Goal: Find specific page/section: Find specific page/section

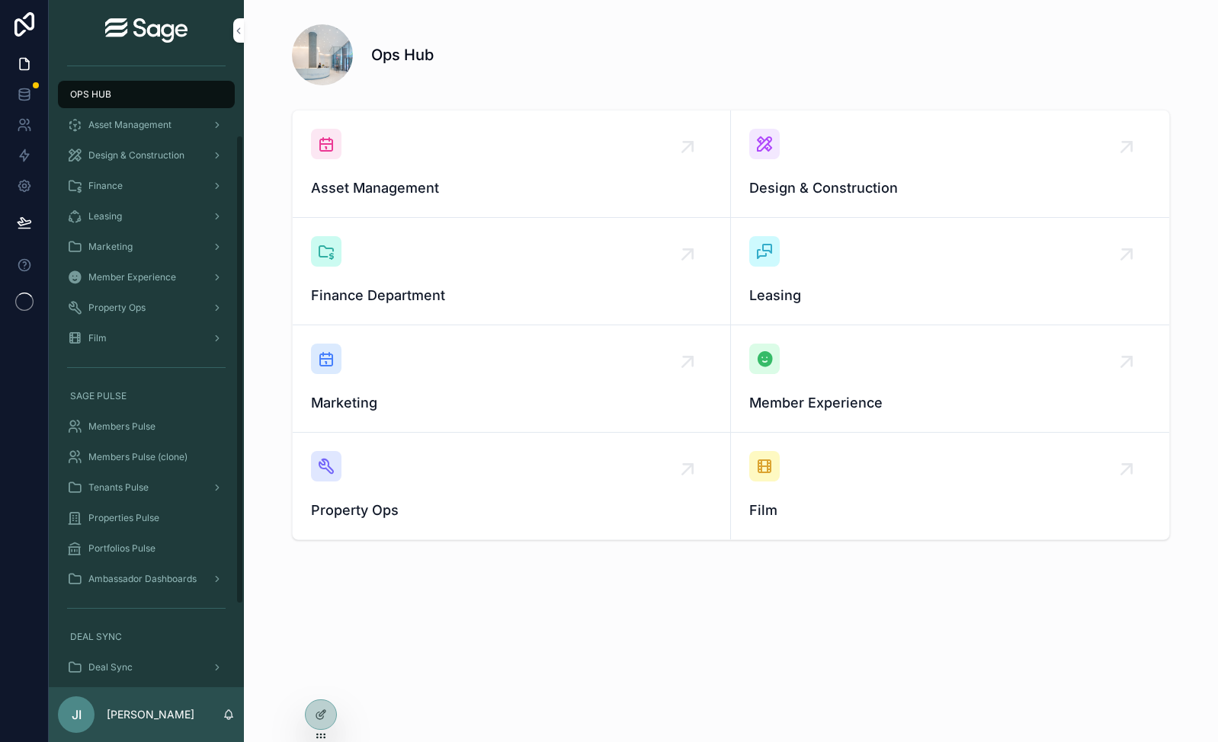
scroll to position [121, 0]
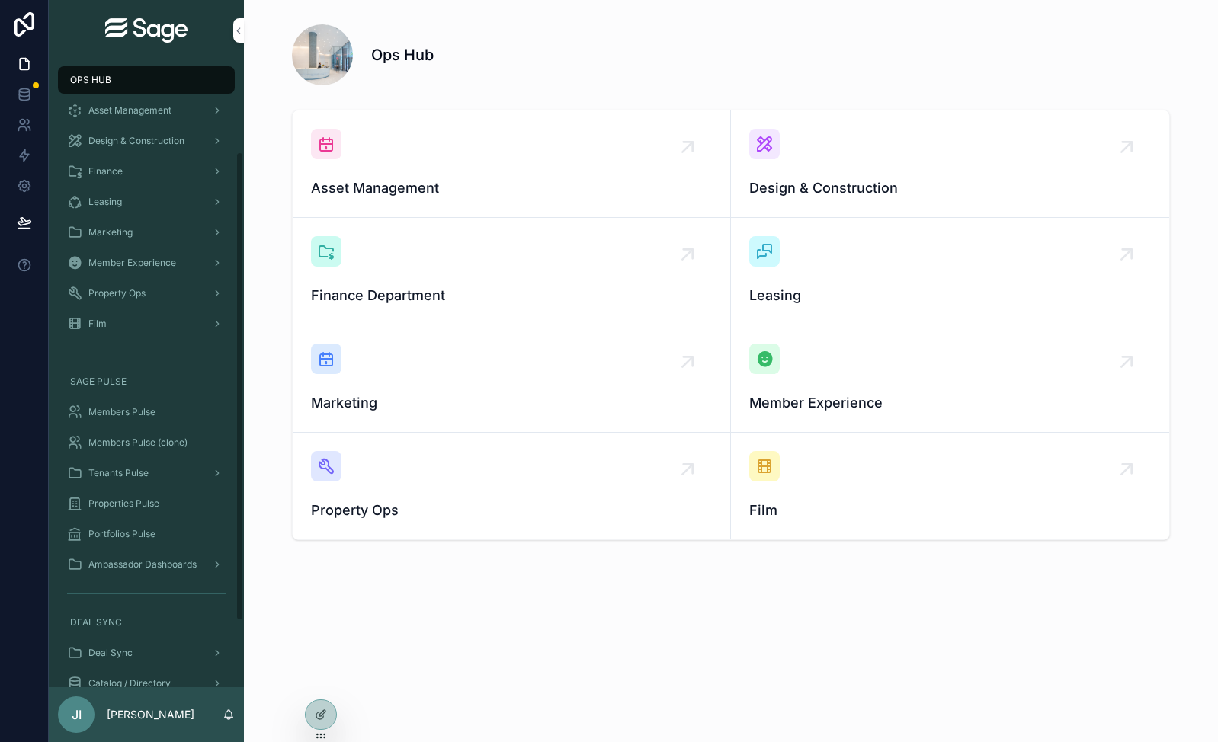
click at [157, 470] on div "Tenants Pulse" at bounding box center [146, 473] width 159 height 24
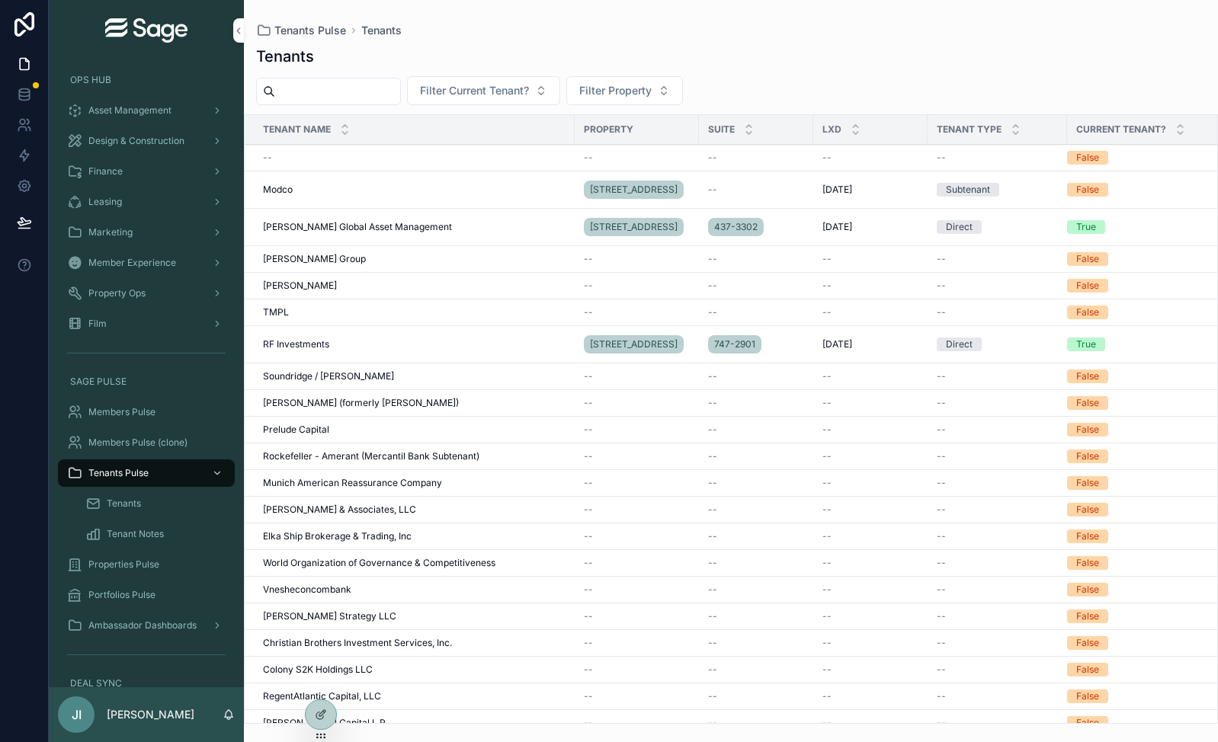
click at [146, 500] on div "Tenants" at bounding box center [155, 504] width 140 height 24
click at [134, 506] on span "Tenants" at bounding box center [124, 504] width 34 height 12
click at [122, 503] on span "Tenants" at bounding box center [124, 504] width 34 height 12
click at [117, 533] on span "Tenant Notes" at bounding box center [135, 534] width 57 height 12
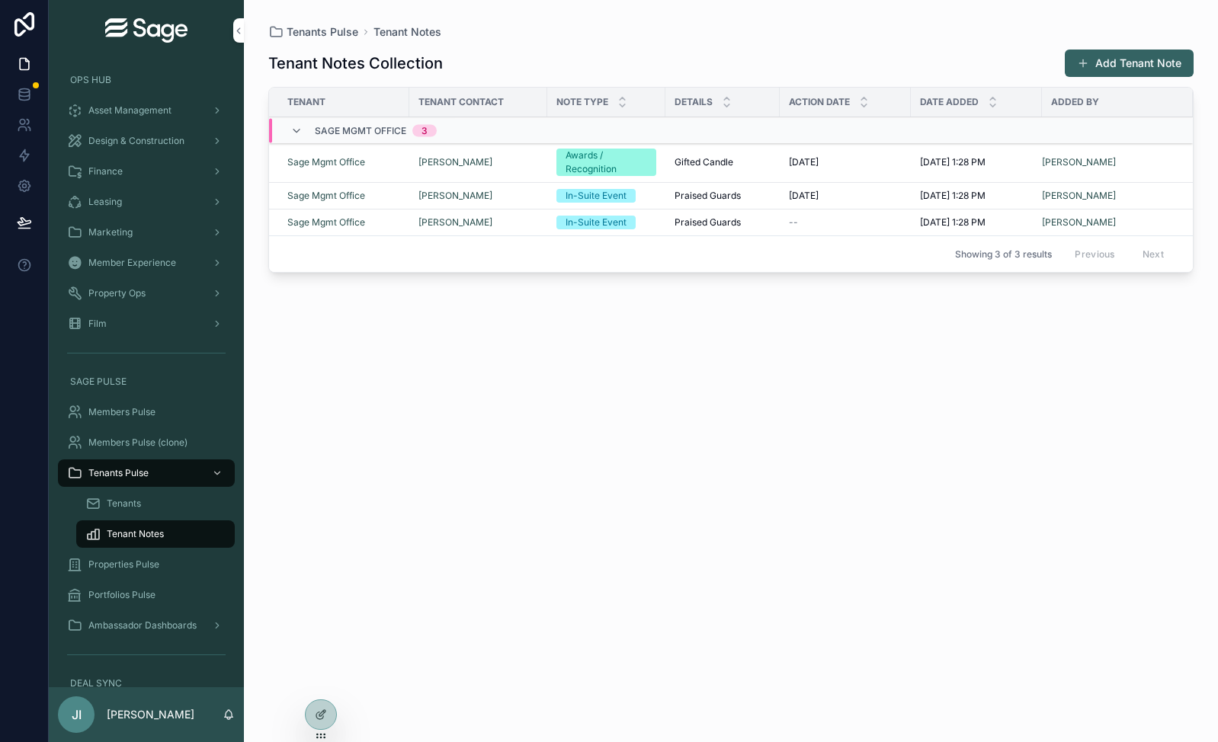
click at [122, 507] on span "Tenants" at bounding box center [124, 504] width 34 height 12
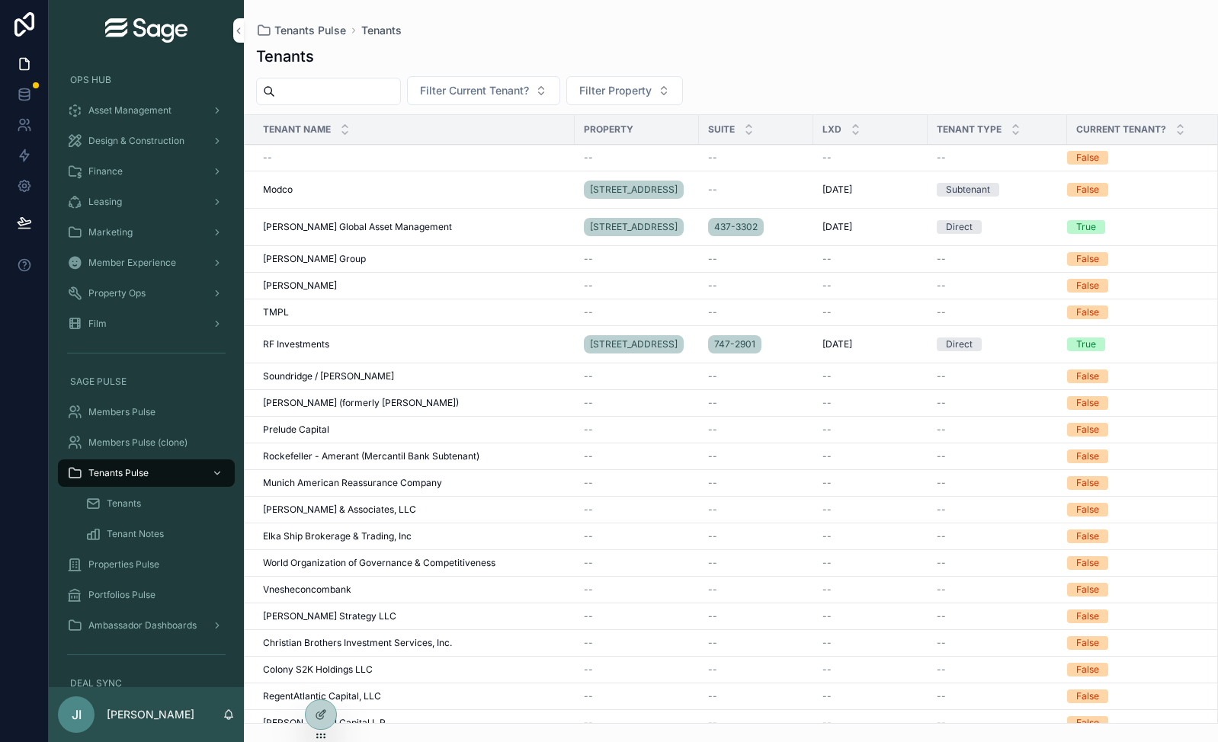
click at [534, 191] on div "Modco Modco" at bounding box center [414, 190] width 303 height 12
